Goal: Information Seeking & Learning: Understand process/instructions

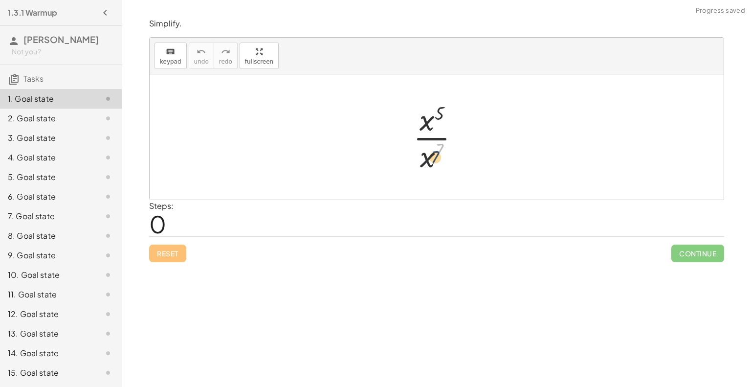
drag, startPoint x: 437, startPoint y: 154, endPoint x: 432, endPoint y: 161, distance: 8.8
click at [432, 161] on div at bounding box center [440, 136] width 64 height 75
click at [18, 119] on div "2. Goal state" at bounding box center [47, 118] width 79 height 12
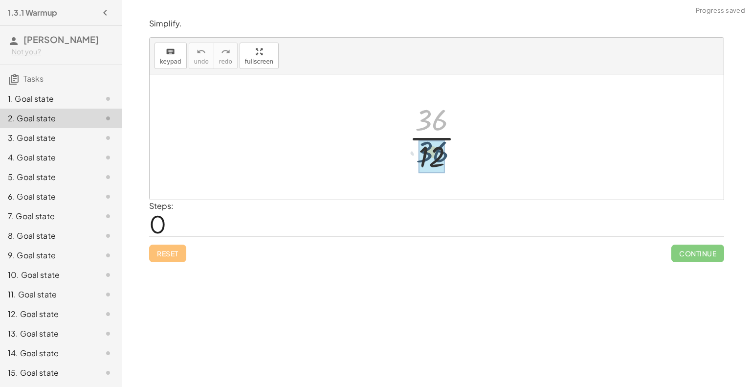
drag, startPoint x: 427, startPoint y: 121, endPoint x: 428, endPoint y: 155, distance: 33.3
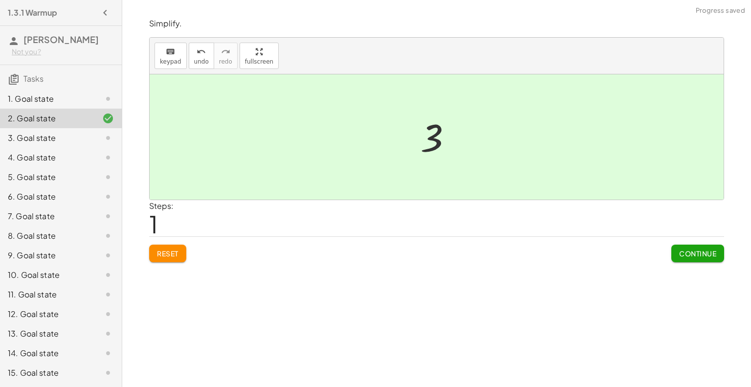
click at [686, 252] on span "Continue" at bounding box center [697, 253] width 37 height 9
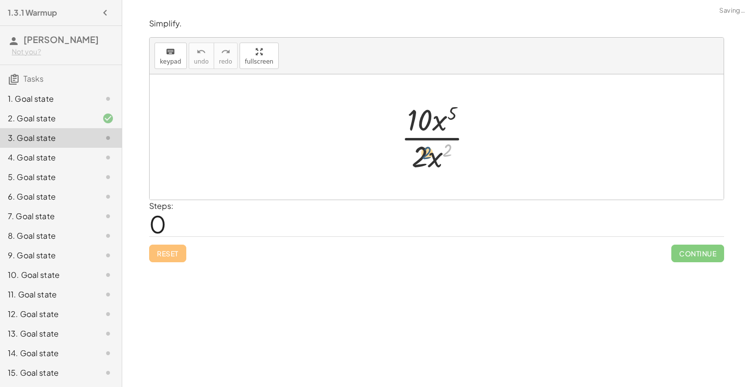
drag, startPoint x: 446, startPoint y: 155, endPoint x: 423, endPoint y: 157, distance: 23.2
click at [423, 157] on div at bounding box center [440, 136] width 89 height 75
drag, startPoint x: 421, startPoint y: 157, endPoint x: 450, endPoint y: 154, distance: 29.1
click at [450, 154] on div at bounding box center [440, 136] width 89 height 75
drag, startPoint x: 441, startPoint y: 157, endPoint x: 404, endPoint y: 159, distance: 37.2
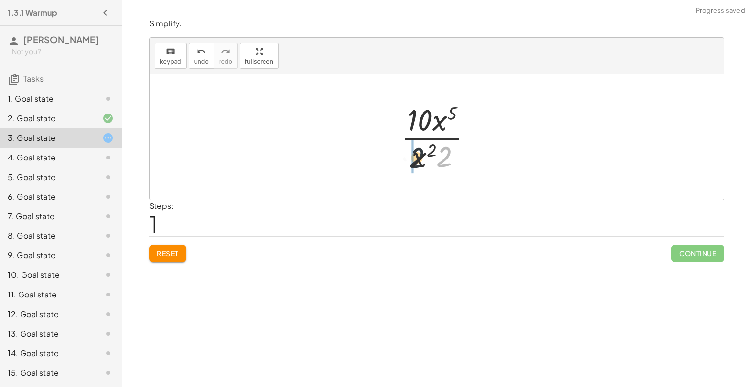
click at [404, 159] on div at bounding box center [440, 136] width 89 height 75
click at [419, 151] on div at bounding box center [440, 136] width 89 height 75
drag, startPoint x: 410, startPoint y: 158, endPoint x: 438, endPoint y: 152, distance: 29.1
click at [438, 152] on div at bounding box center [440, 136] width 89 height 75
drag, startPoint x: 417, startPoint y: 126, endPoint x: 443, endPoint y: 125, distance: 25.9
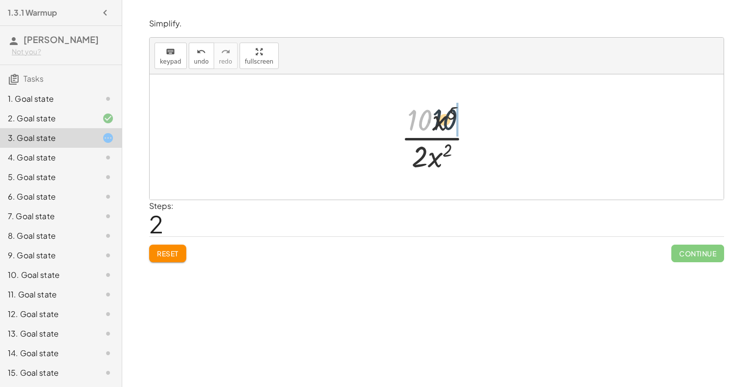
click at [443, 125] on div at bounding box center [440, 136] width 89 height 75
drag, startPoint x: 441, startPoint y: 128, endPoint x: 444, endPoint y: 155, distance: 26.6
click at [444, 155] on div at bounding box center [440, 136] width 89 height 75
drag, startPoint x: 421, startPoint y: 119, endPoint x: 423, endPoint y: 156, distance: 37.2
click at [423, 156] on div at bounding box center [440, 136] width 89 height 75
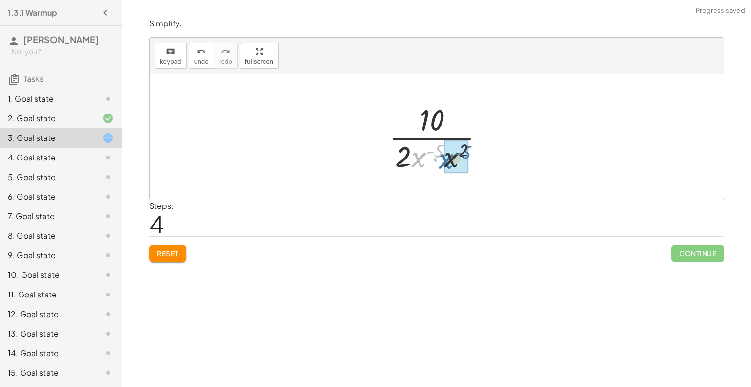
drag, startPoint x: 421, startPoint y: 160, endPoint x: 449, endPoint y: 162, distance: 28.4
drag, startPoint x: 465, startPoint y: 152, endPoint x: 438, endPoint y: 153, distance: 27.4
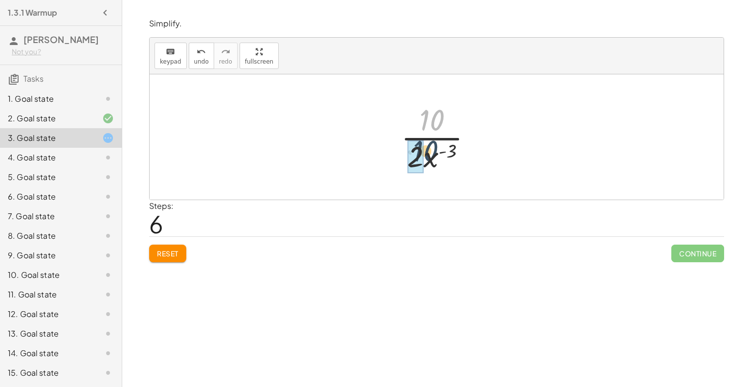
drag, startPoint x: 427, startPoint y: 123, endPoint x: 421, endPoint y: 160, distance: 37.8
drag, startPoint x: 432, startPoint y: 121, endPoint x: 407, endPoint y: 163, distance: 48.9
click at [407, 163] on div at bounding box center [440, 136] width 73 height 75
drag, startPoint x: 442, startPoint y: 125, endPoint x: 435, endPoint y: 162, distance: 37.8
click at [435, 162] on div at bounding box center [440, 136] width 103 height 75
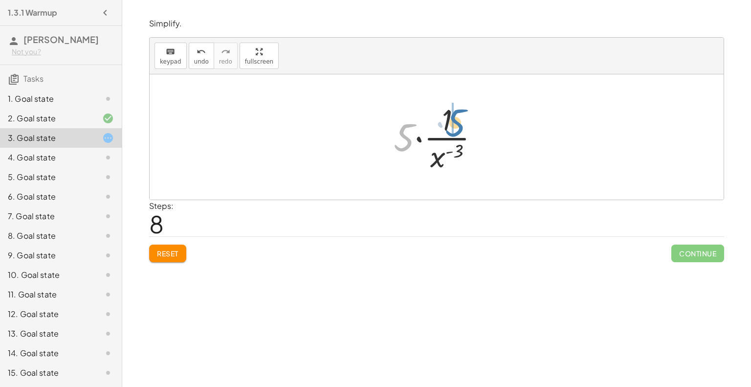
drag, startPoint x: 413, startPoint y: 126, endPoint x: 464, endPoint y: 111, distance: 53.4
click at [464, 111] on div at bounding box center [440, 136] width 103 height 75
click at [168, 350] on div "Simplify. keyboard keypad undo undo redo redo fullscreen · x 5 · x 7 × Steps: 0…" at bounding box center [436, 193] width 629 height 387
click at [169, 352] on div "Simplify. keyboard keypad undo undo redo redo fullscreen · x 5 · x 7 × Steps: 0…" at bounding box center [436, 193] width 629 height 387
click at [171, 354] on div "Simplify. keyboard keypad undo undo redo redo fullscreen · x 5 · x 7 × Steps: 0…" at bounding box center [436, 193] width 629 height 387
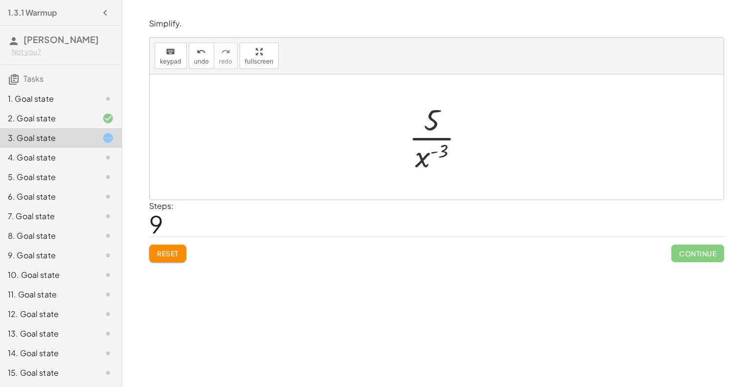
click at [166, 318] on div "Simplify. keyboard keypad undo undo redo redo fullscreen · x 5 · x 7 × Steps: 0…" at bounding box center [436, 193] width 629 height 387
click at [166, 315] on div "Simplify. keyboard keypad undo undo redo redo fullscreen · x 5 · x 7 × Steps: 0…" at bounding box center [436, 193] width 629 height 387
click at [166, 314] on div "Simplify. keyboard keypad undo undo redo redo fullscreen · x 5 · x 7 × Steps: 0…" at bounding box center [436, 193] width 629 height 387
drag, startPoint x: 443, startPoint y: 154, endPoint x: 413, endPoint y: 161, distance: 30.6
click at [413, 161] on div at bounding box center [440, 136] width 73 height 75
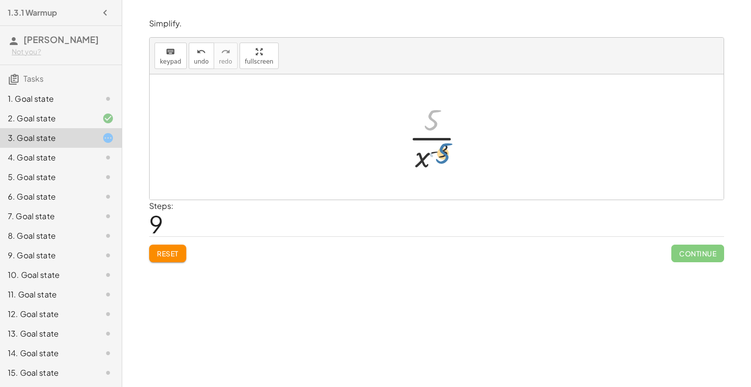
drag, startPoint x: 433, startPoint y: 122, endPoint x: 445, endPoint y: 158, distance: 37.4
click at [445, 158] on div at bounding box center [440, 136] width 73 height 75
click at [200, 56] on icon "undo" at bounding box center [201, 52] width 9 height 12
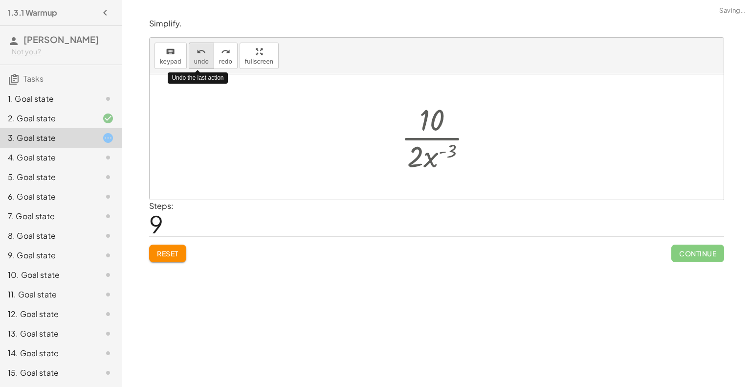
click at [200, 56] on icon "undo" at bounding box center [201, 52] width 9 height 12
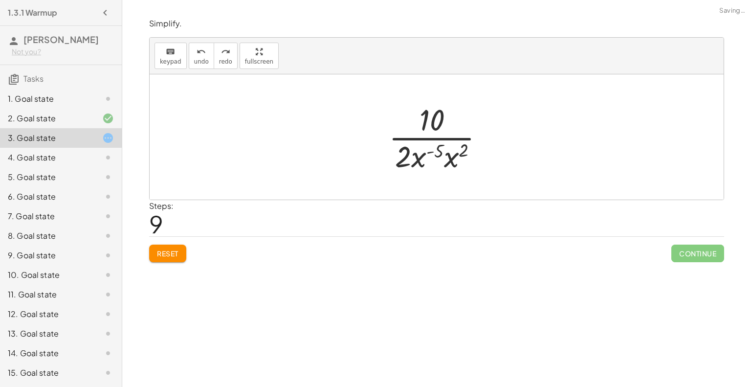
click at [165, 256] on span "Reset" at bounding box center [168, 253] width 22 height 9
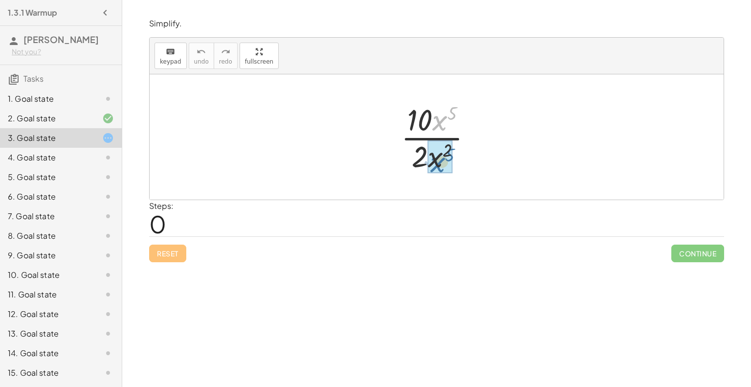
drag, startPoint x: 438, startPoint y: 121, endPoint x: 436, endPoint y: 164, distance: 42.6
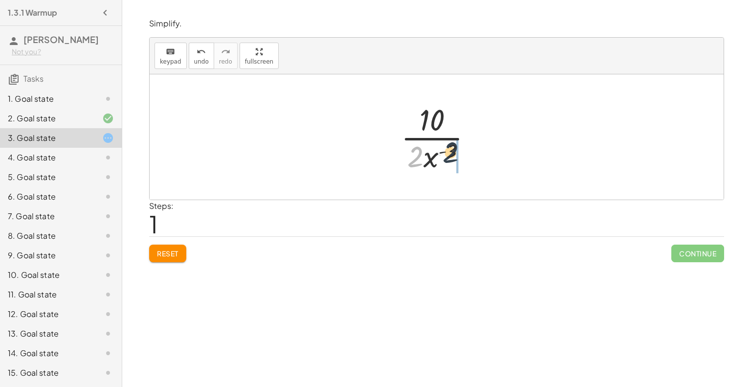
drag, startPoint x: 423, startPoint y: 156, endPoint x: 459, endPoint y: 152, distance: 36.0
click at [459, 152] on div at bounding box center [440, 136] width 89 height 75
click at [430, 136] on div at bounding box center [440, 136] width 89 height 75
click at [431, 137] on div at bounding box center [440, 136] width 89 height 75
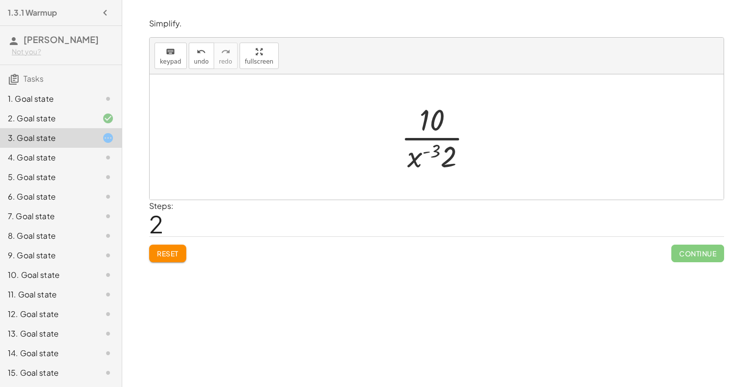
click at [431, 137] on div at bounding box center [440, 136] width 89 height 75
click at [430, 127] on div at bounding box center [440, 136] width 89 height 75
click at [429, 133] on div at bounding box center [440, 136] width 89 height 75
click at [424, 153] on div at bounding box center [440, 136] width 89 height 75
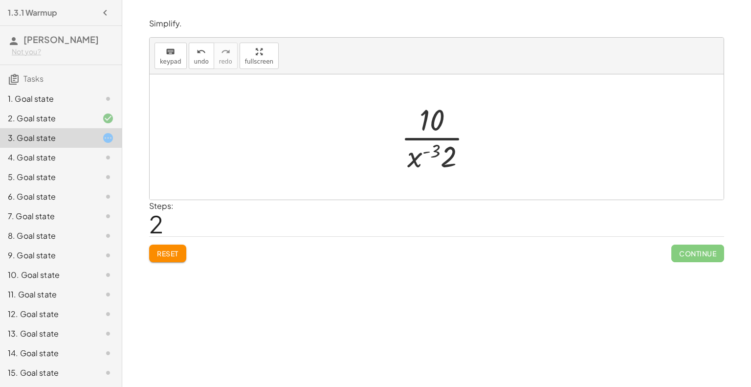
click at [424, 153] on div at bounding box center [440, 136] width 89 height 75
drag, startPoint x: 446, startPoint y: 156, endPoint x: 433, endPoint y: 151, distance: 14.3
click at [433, 151] on div at bounding box center [440, 136] width 89 height 75
drag, startPoint x: 446, startPoint y: 157, endPoint x: 424, endPoint y: 115, distance: 47.7
drag, startPoint x: 432, startPoint y: 117, endPoint x: 460, endPoint y: 151, distance: 43.4
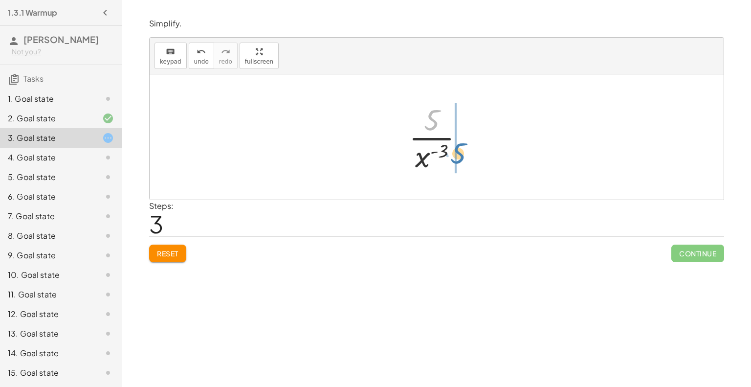
click at [460, 151] on div at bounding box center [440, 136] width 73 height 75
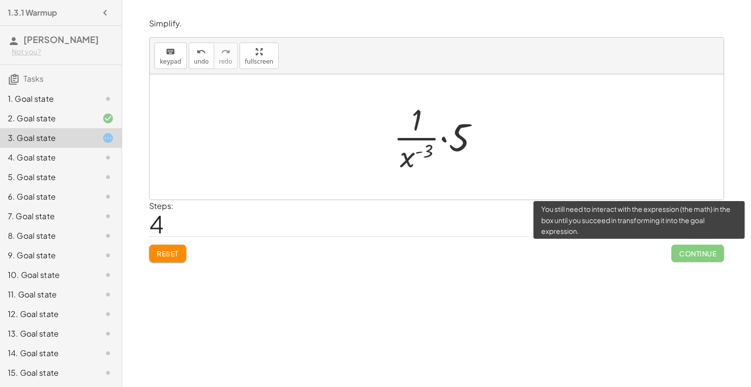
click at [676, 251] on span "Continue" at bounding box center [697, 254] width 53 height 18
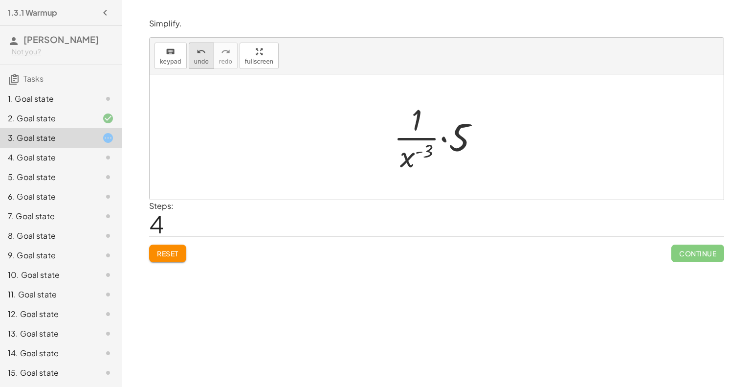
click at [195, 58] on span "undo" at bounding box center [201, 61] width 15 height 7
